Goal: Find specific page/section: Find specific page/section

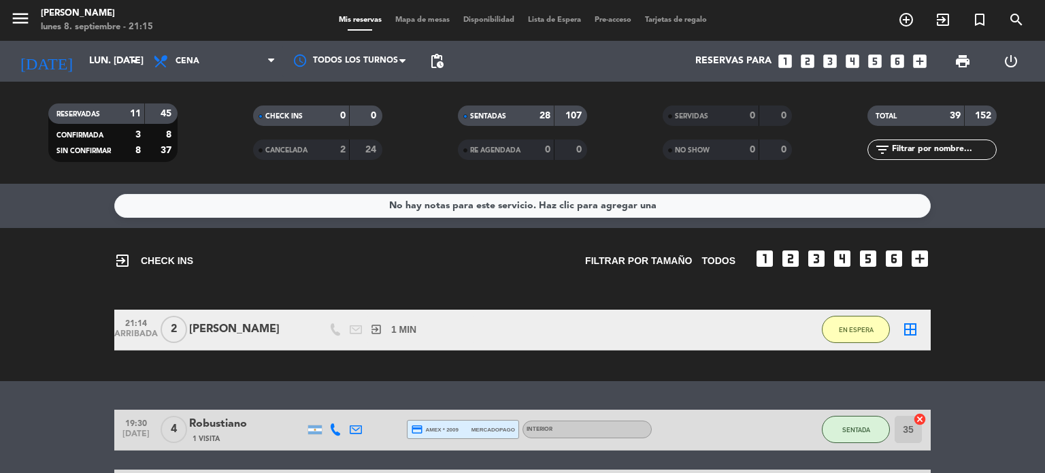
click at [838, 133] on div "TOTAL 39 152" at bounding box center [932, 122] width 205 height 34
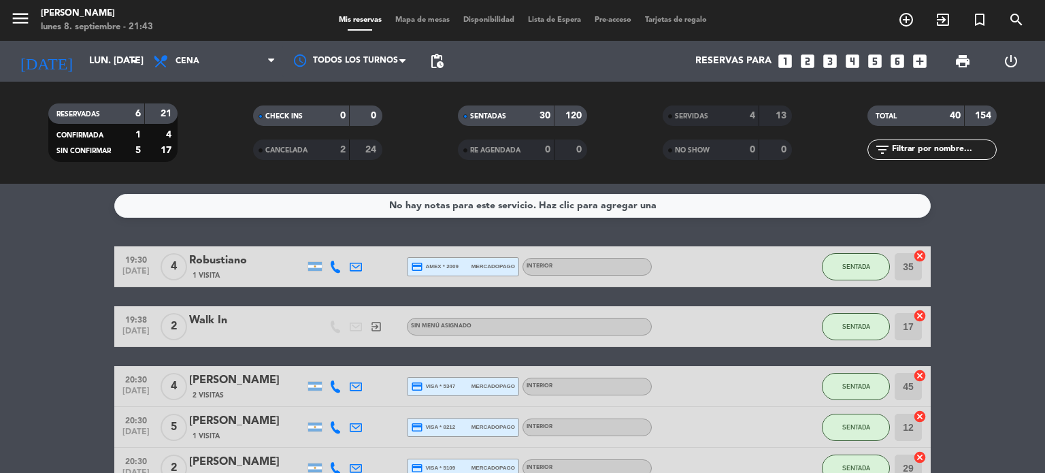
click at [917, 146] on input "text" at bounding box center [943, 149] width 105 height 15
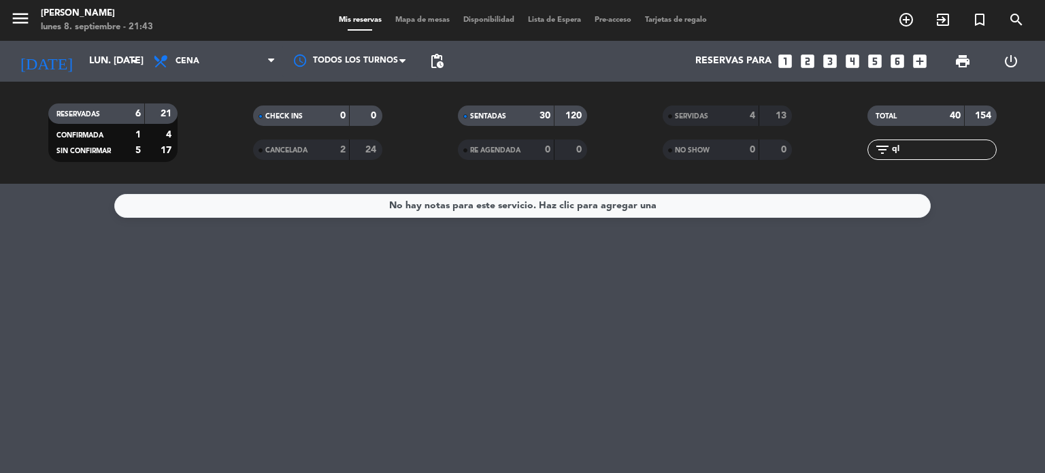
type input "q"
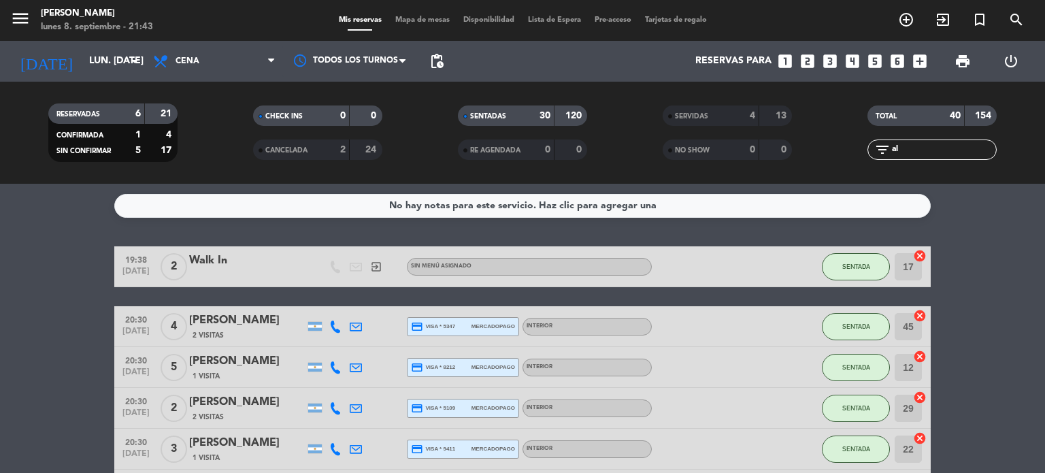
type input "a"
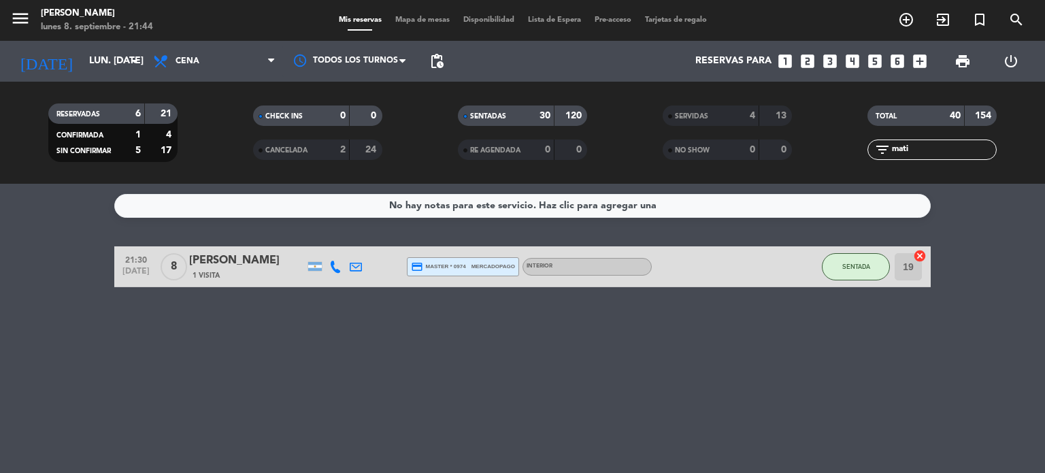
type input "mati"
click at [833, 472] on div "No hay notas para este servicio. Haz clic para agregar una 21:30 [DATE] 8 [PERS…" at bounding box center [522, 328] width 1045 height 289
click at [446, 20] on span "Mapa de mesas" at bounding box center [423, 19] width 68 height 7
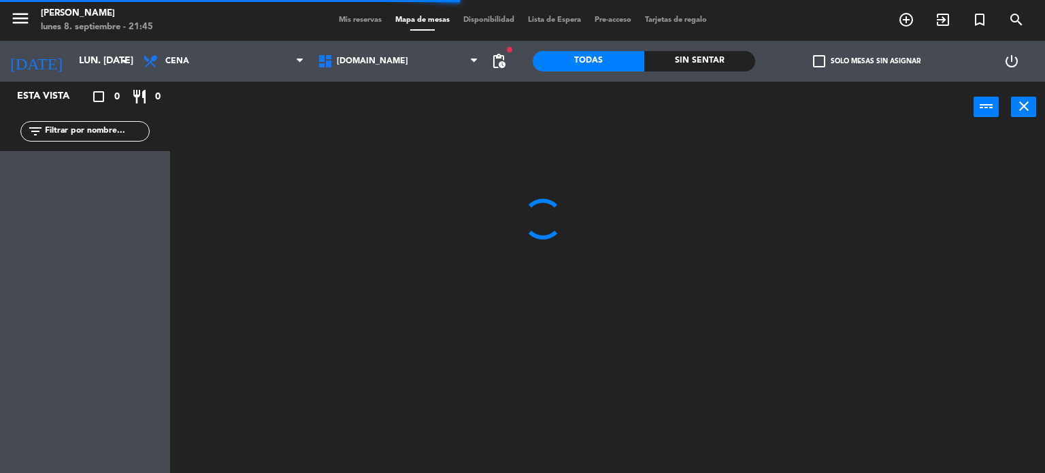
click at [106, 127] on input "text" at bounding box center [96, 131] width 105 height 15
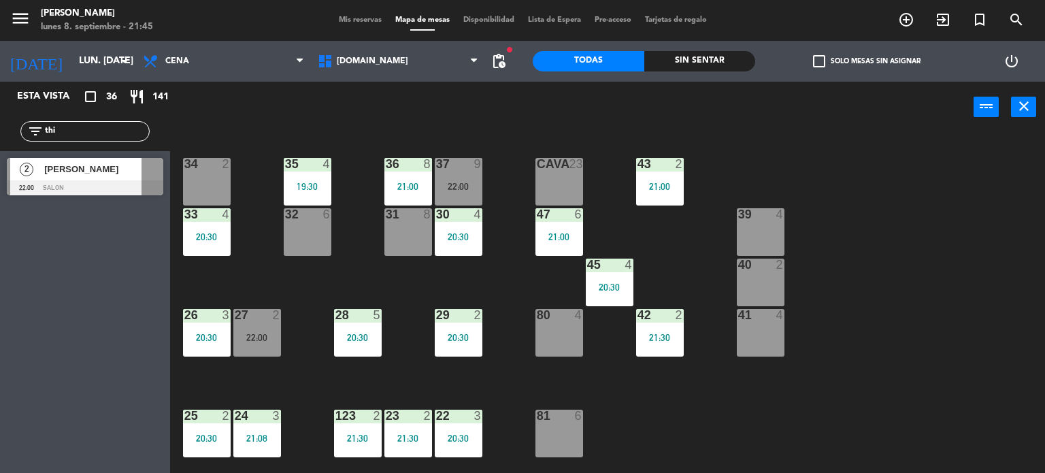
type input "thi"
click at [32, 362] on div "Esta vista crop_square 36 restaurant 141 filter_list thi 2 [PERSON_NAME] 22:00 …" at bounding box center [85, 277] width 170 height 391
click at [95, 127] on input "thi" at bounding box center [96, 131] width 105 height 15
click at [222, 280] on div "34 2 35 4 19:30 36 8 21:00 43 2 21:00 37 9 22:00 CAVA 23 33 4 20:30 32 6 31 8 3…" at bounding box center [612, 303] width 865 height 340
